Goal: Task Accomplishment & Management: Use online tool/utility

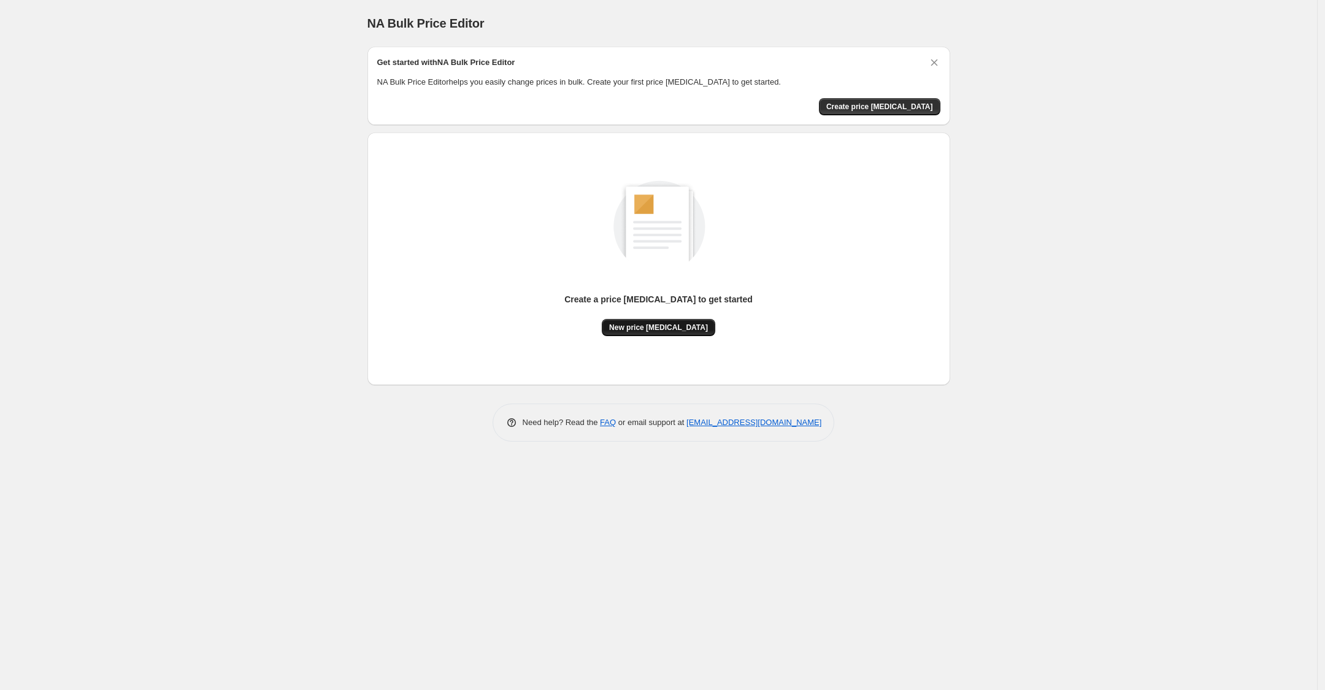
click at [681, 326] on span "New price change job" at bounding box center [658, 328] width 99 height 10
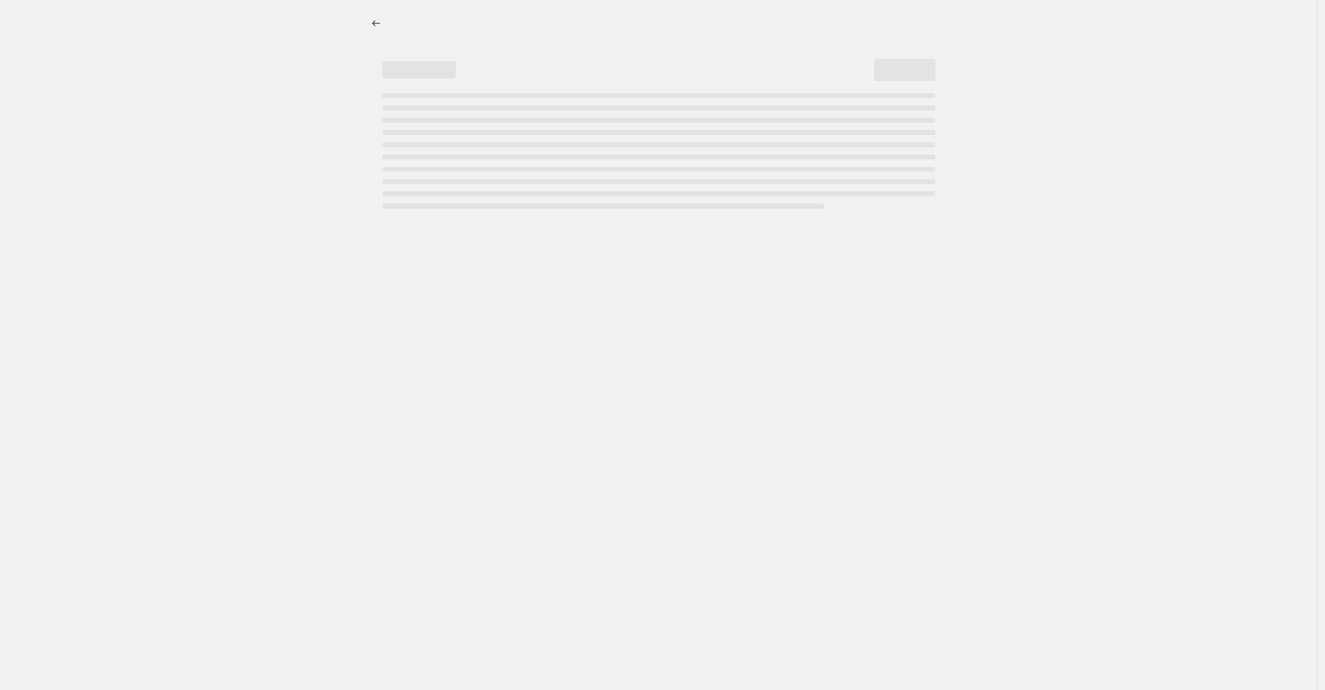
select select "percentage"
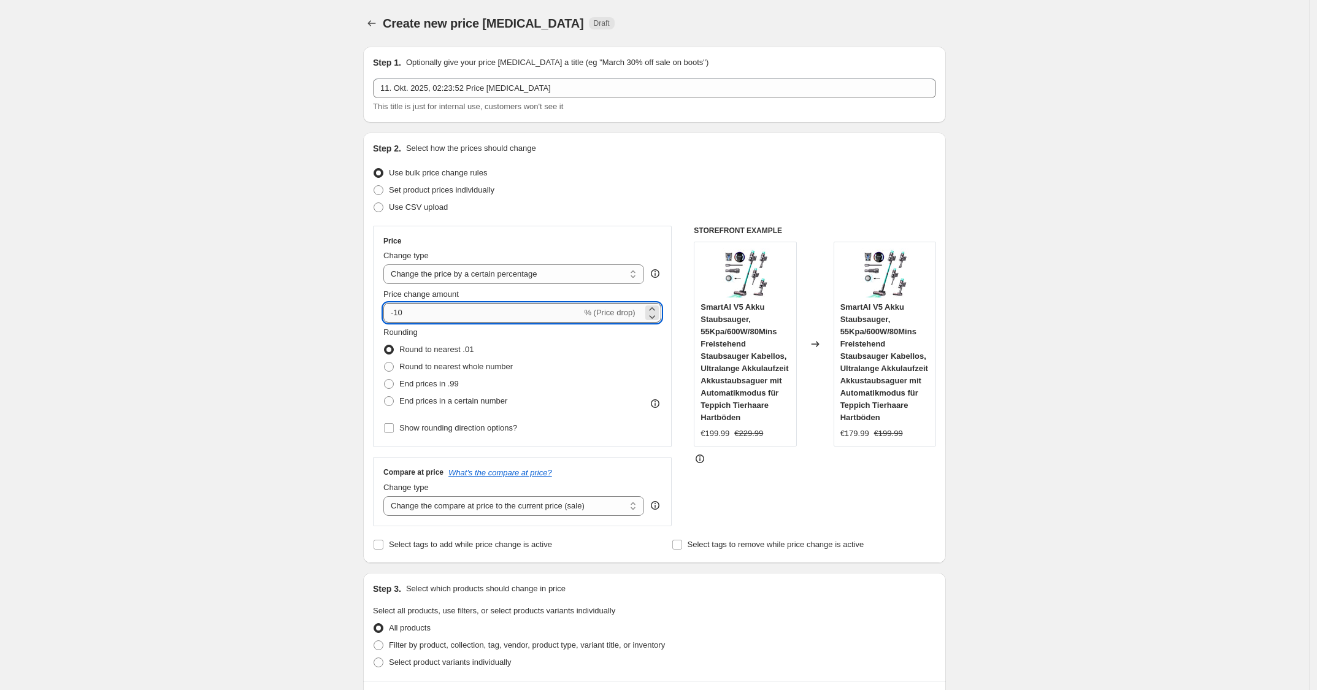
click at [503, 305] on input "-10" at bounding box center [482, 313] width 198 height 20
type input "-1"
type input "-25"
click at [626, 252] on div "Change type" at bounding box center [513, 256] width 261 height 12
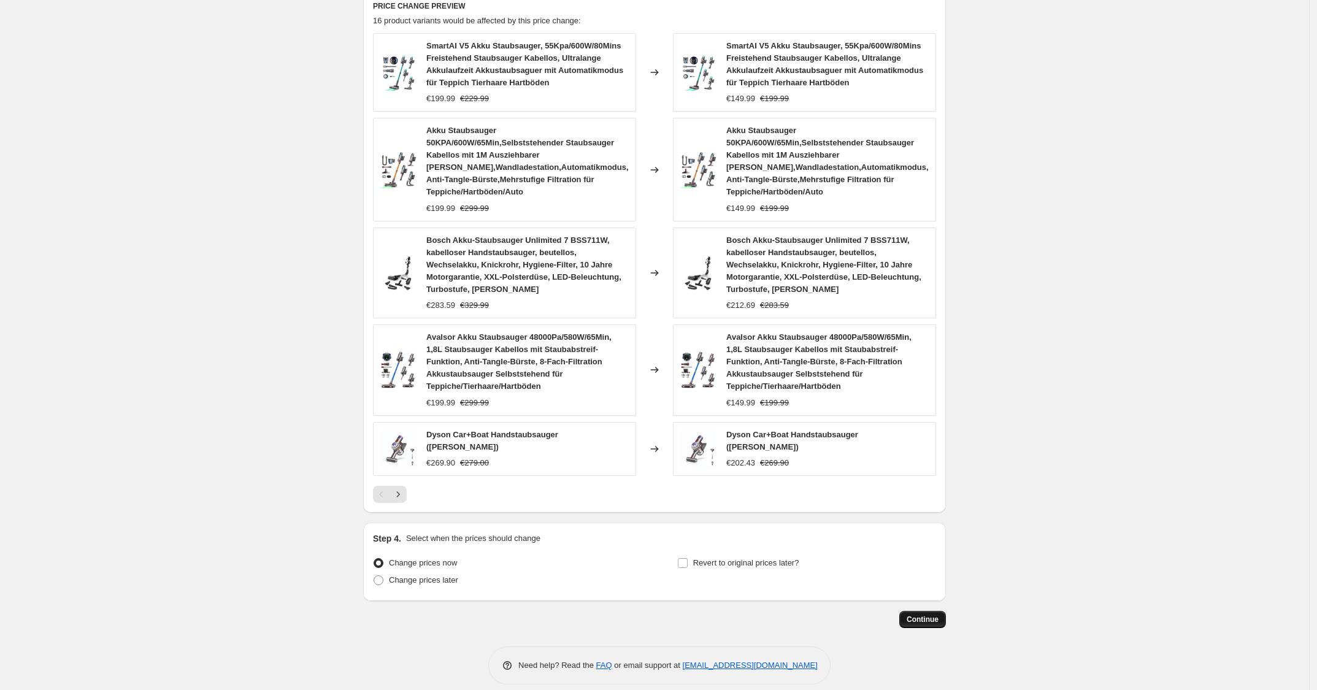
click at [931, 615] on span "Continue" at bounding box center [922, 620] width 32 height 10
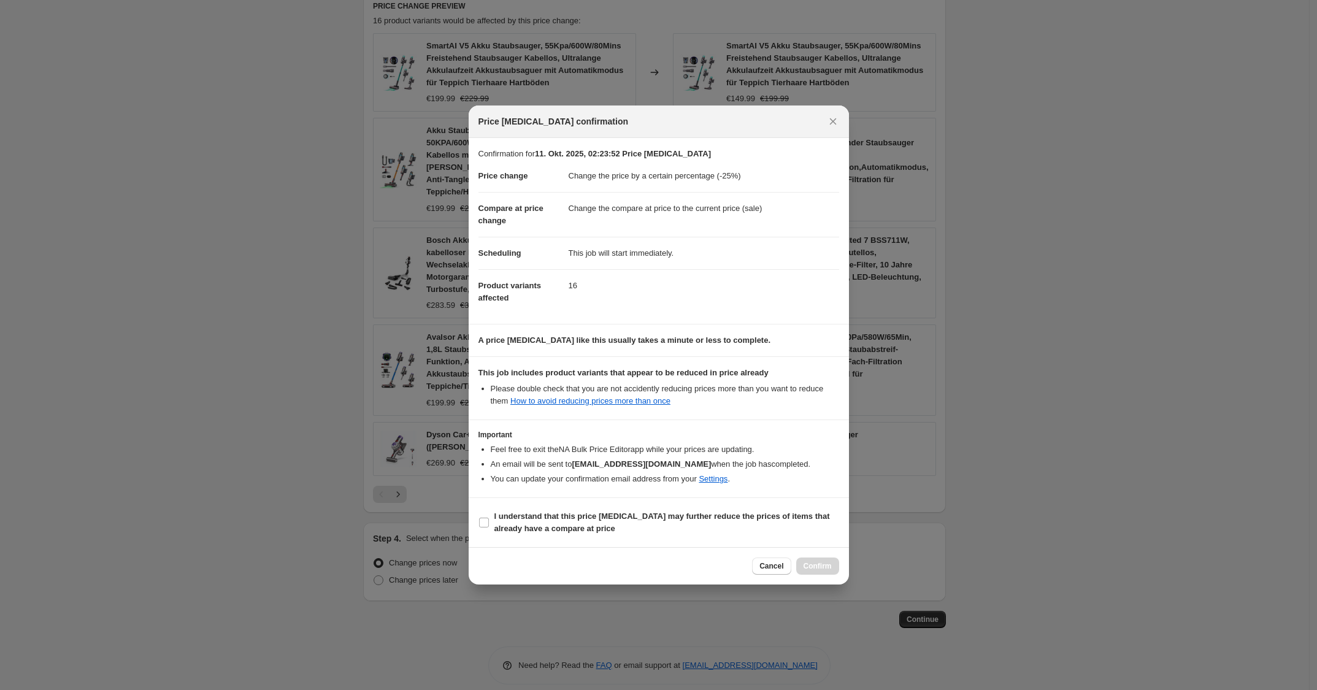
click at [783, 504] on section "I understand that this price change job may further reduce the prices of items …" at bounding box center [659, 522] width 380 height 49
click at [793, 520] on b "I understand that this price change job may further reduce the prices of items …" at bounding box center [661, 521] width 335 height 21
click at [489, 520] on input "I understand that this price change job may further reduce the prices of items …" at bounding box center [484, 523] width 10 height 10
checkbox input "true"
click at [817, 578] on div "Cancel Confirm" at bounding box center [659, 565] width 380 height 37
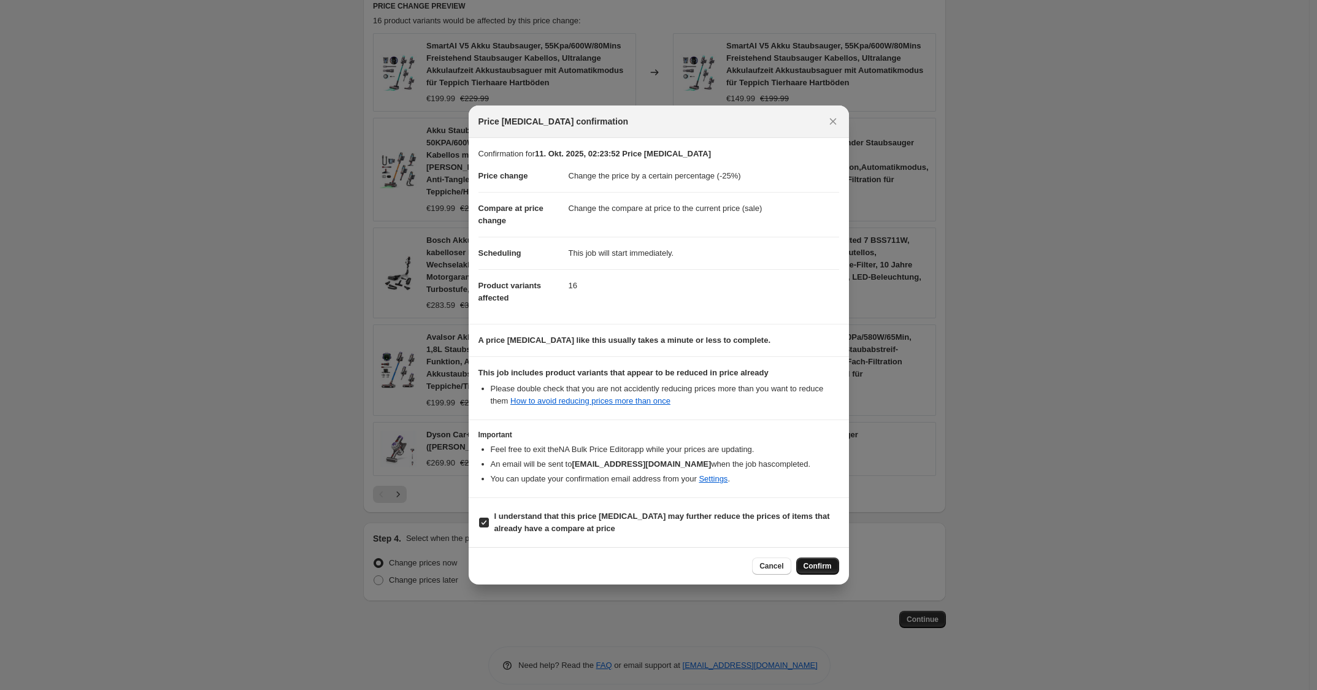
click at [810, 564] on span "Confirm" at bounding box center [817, 566] width 28 height 10
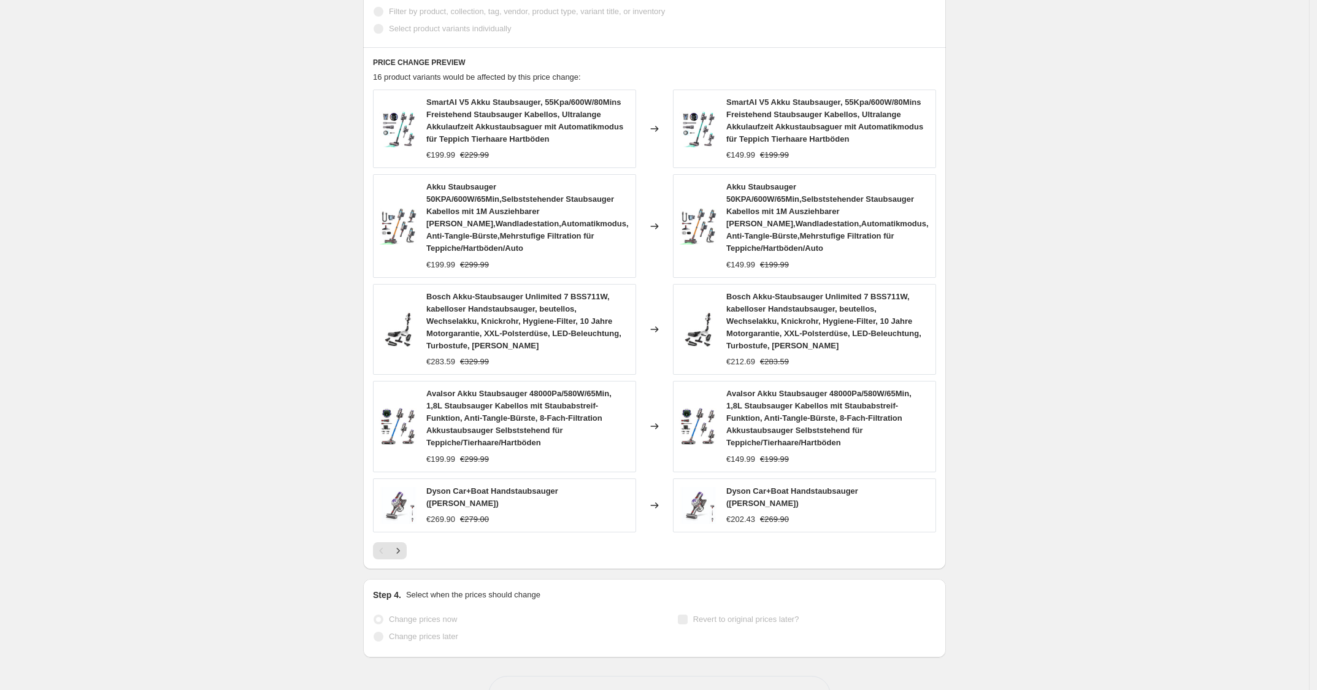
scroll to position [722, 0]
click at [987, 235] on div "11. Okt. 2025, 02:23:52 Price change job. This page is ready 11. Okt. 2025, 02:…" at bounding box center [654, 5] width 1309 height 1454
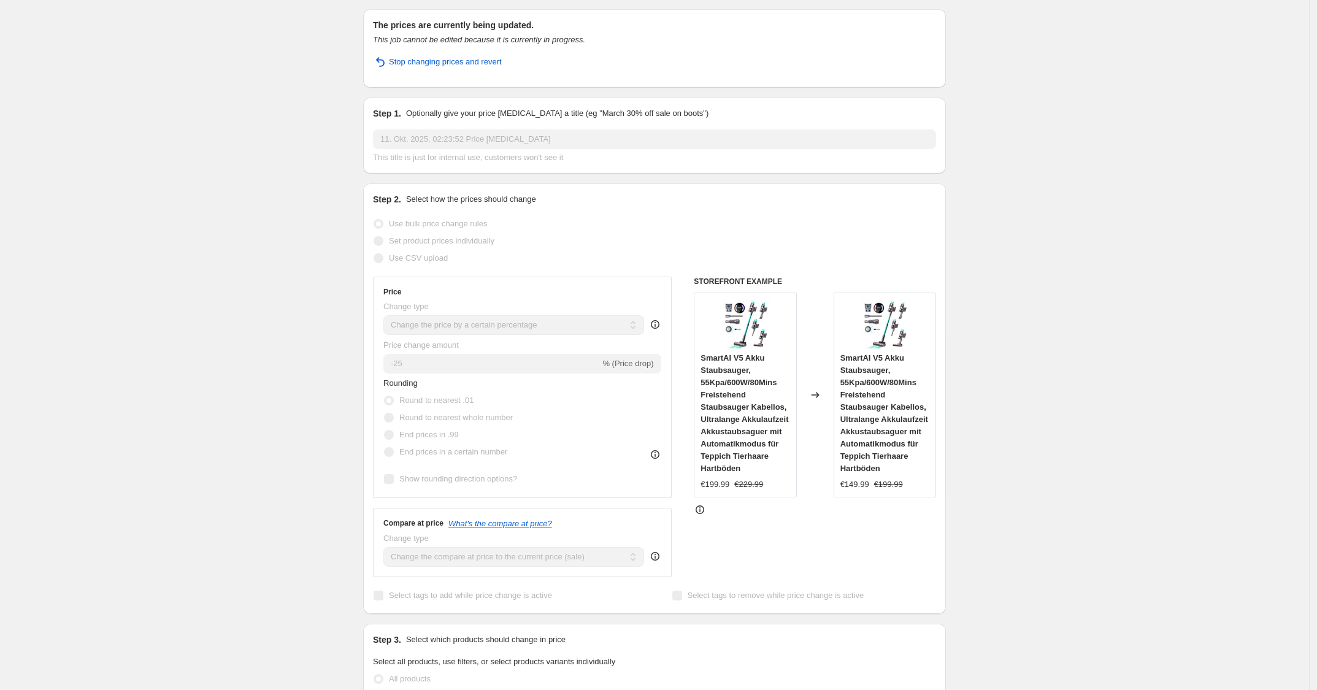
scroll to position [0, 0]
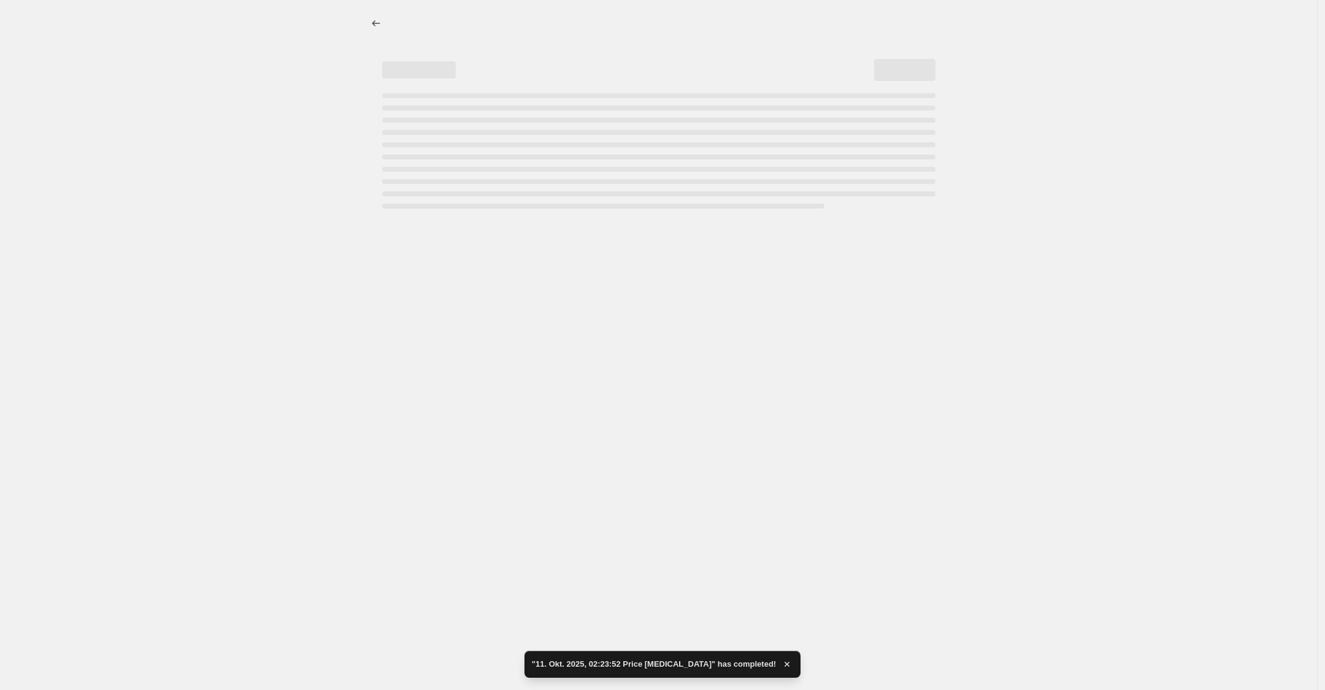
select select "percentage"
